Goal: Download file/media

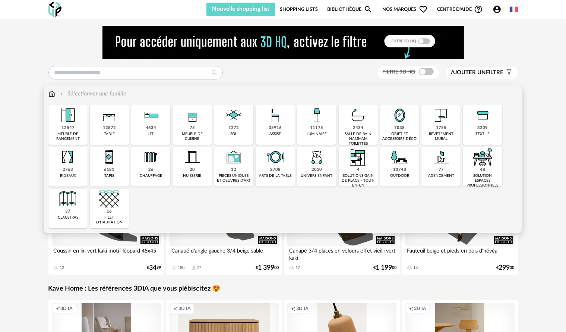
click at [439, 130] on div "1755" at bounding box center [441, 128] width 10 height 6
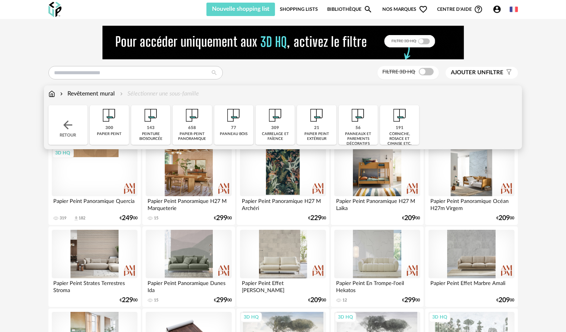
click at [195, 120] on img at bounding box center [192, 115] width 20 height 20
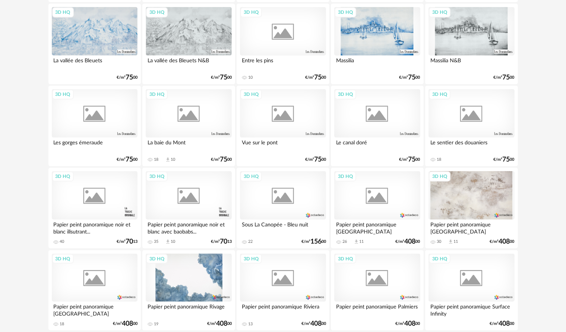
scroll to position [998, 0]
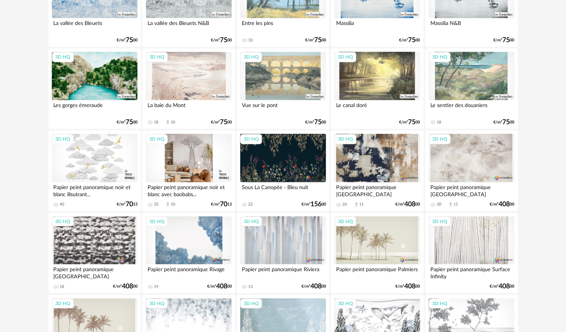
click at [164, 164] on div "3D HQ" at bounding box center [189, 158] width 86 height 48
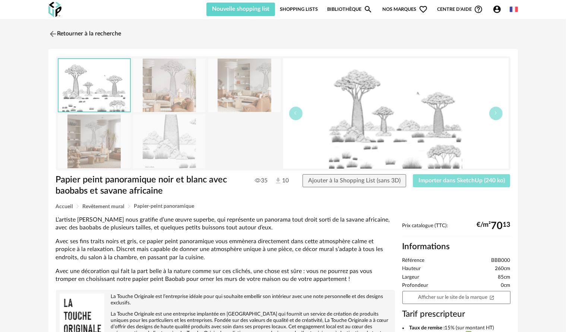
click at [431, 177] on span "Importer dans SketchUp (240 ko)" at bounding box center [462, 180] width 86 height 6
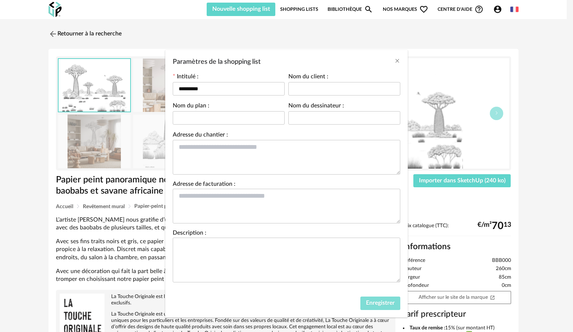
click at [382, 301] on span "Enregistrer" at bounding box center [380, 303] width 29 height 6
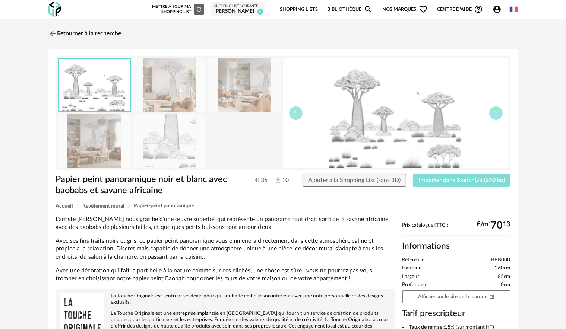
click at [442, 182] on span "Importer dans SketchUp (240 ko)" at bounding box center [462, 180] width 86 height 6
click at [427, 300] on link "Afficher sur le site de la marque Open In New icon" at bounding box center [457, 297] width 108 height 13
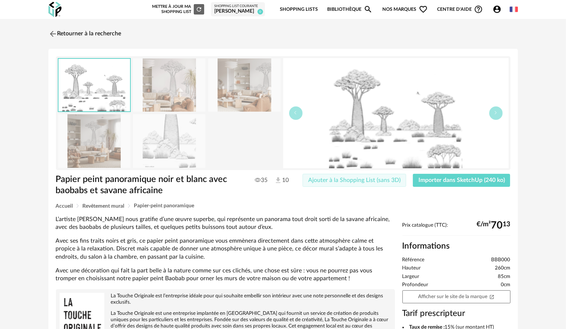
click at [361, 182] on span "Ajouter à la Shopping List (sans 3D)" at bounding box center [354, 180] width 92 height 6
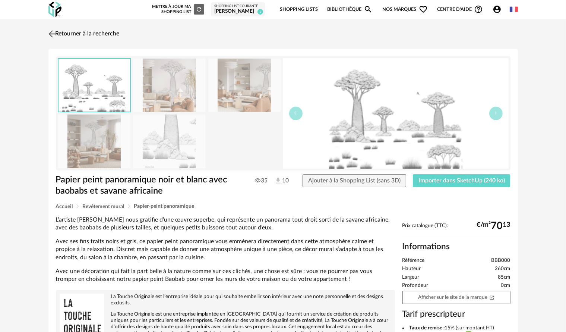
click at [51, 32] on img at bounding box center [52, 33] width 11 height 11
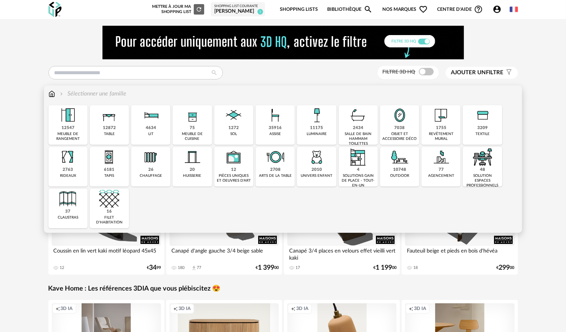
click at [430, 129] on div "1755 revêtement mural" at bounding box center [441, 125] width 39 height 40
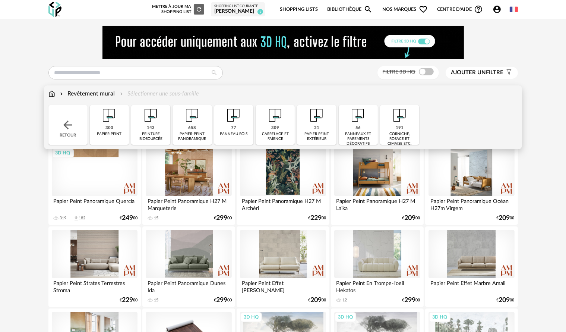
click at [354, 125] on div "56 panneaux et parements décoratifs" at bounding box center [358, 125] width 39 height 40
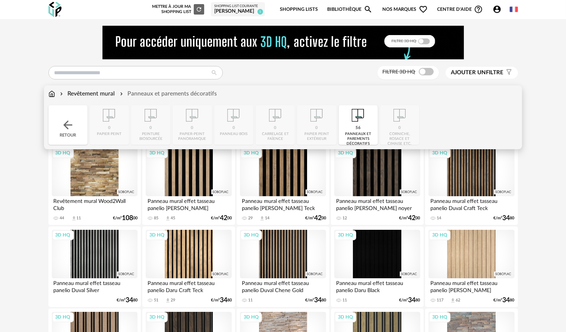
click at [359, 126] on div "56" at bounding box center [358, 128] width 5 height 6
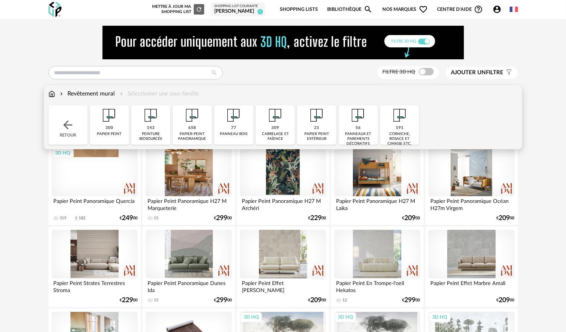
click at [183, 126] on div "658 papier-peint panoramique" at bounding box center [192, 125] width 39 height 40
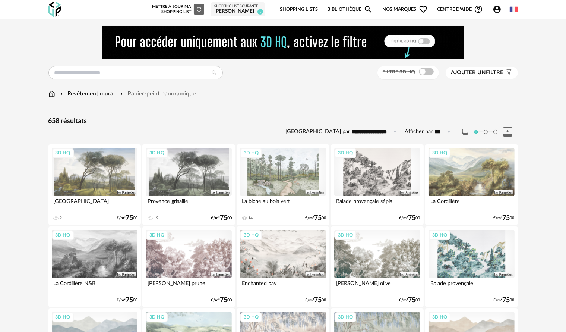
click at [477, 74] on span "Ajouter un" at bounding box center [468, 73] width 35 height 6
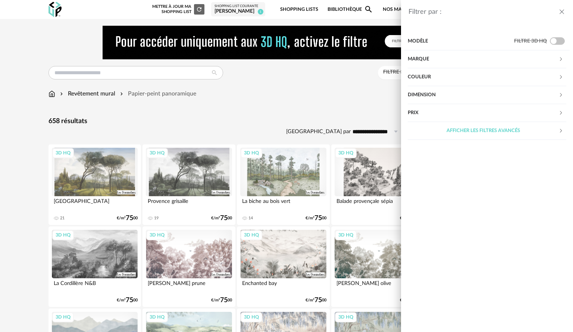
click at [454, 79] on div "Couleur" at bounding box center [482, 77] width 151 height 18
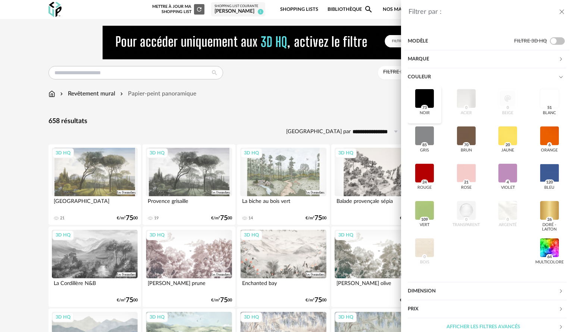
click at [426, 97] on div at bounding box center [423, 98] width 19 height 19
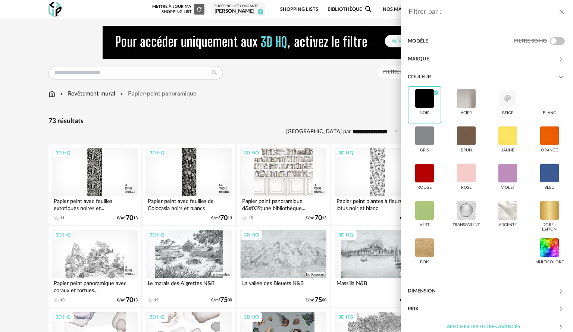
click at [314, 98] on div "Filtrer par : Modèle Filtre 3D HQ Marque &tradition 0 101 Copenhagen 0 366 Conc…" at bounding box center [286, 166] width 573 height 332
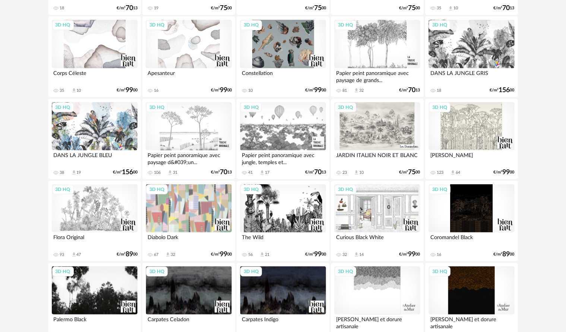
scroll to position [298, 0]
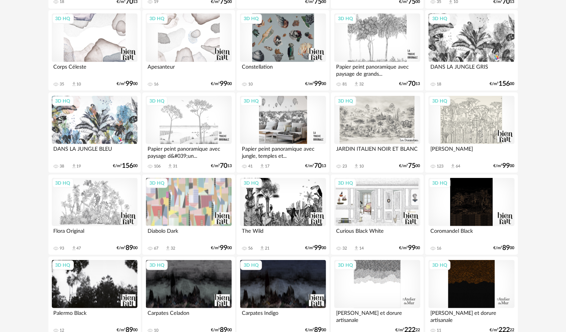
click at [293, 117] on div "3D HQ" at bounding box center [283, 120] width 86 height 48
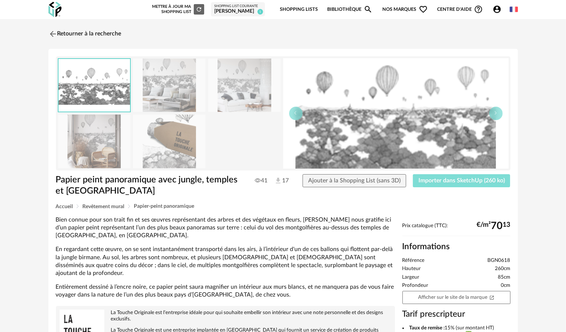
click at [447, 184] on button "Importer dans SketchUp (260 ko)" at bounding box center [462, 180] width 98 height 13
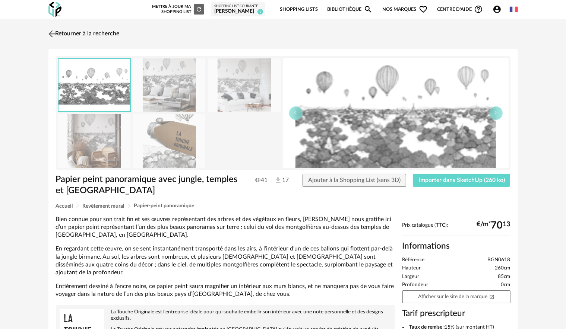
click at [50, 32] on img at bounding box center [52, 33] width 11 height 11
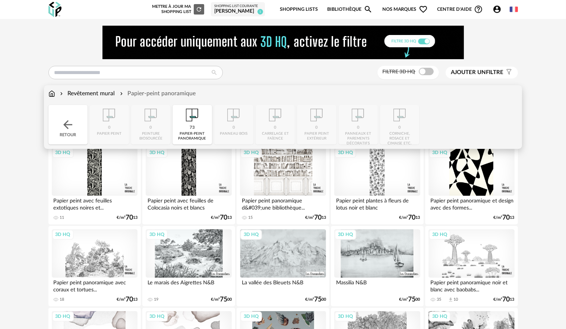
click at [51, 94] on img at bounding box center [51, 93] width 7 height 9
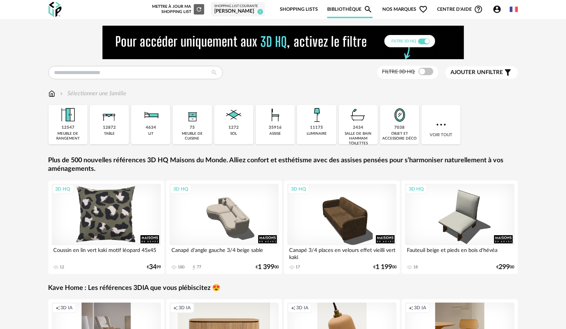
click at [101, 231] on div "3D HQ" at bounding box center [107, 215] width 110 height 62
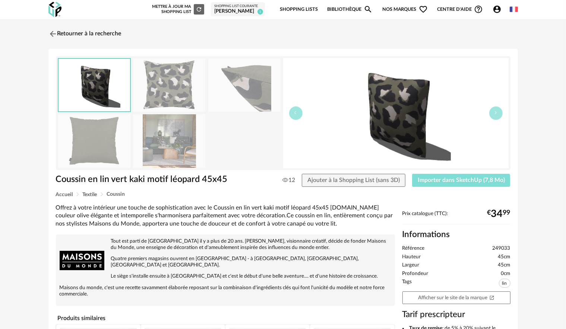
click at [430, 183] on span "Importer dans SketchUp (7,8 Mo)" at bounding box center [461, 180] width 87 height 6
